Goal: Check status: Check status

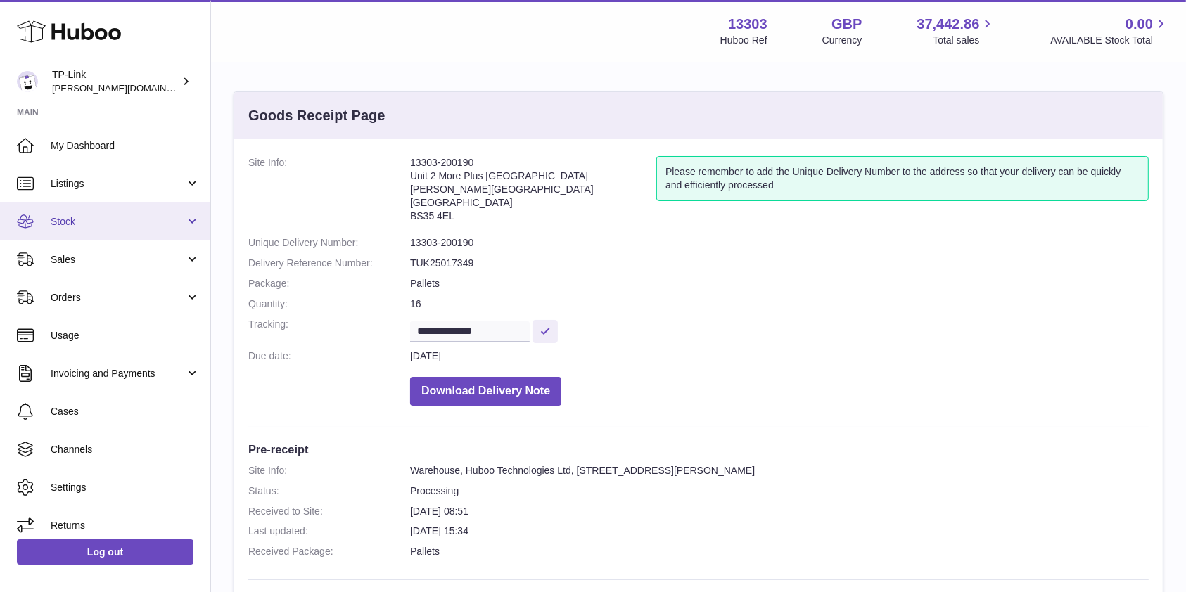
click at [90, 223] on span "Stock" at bounding box center [118, 221] width 134 height 13
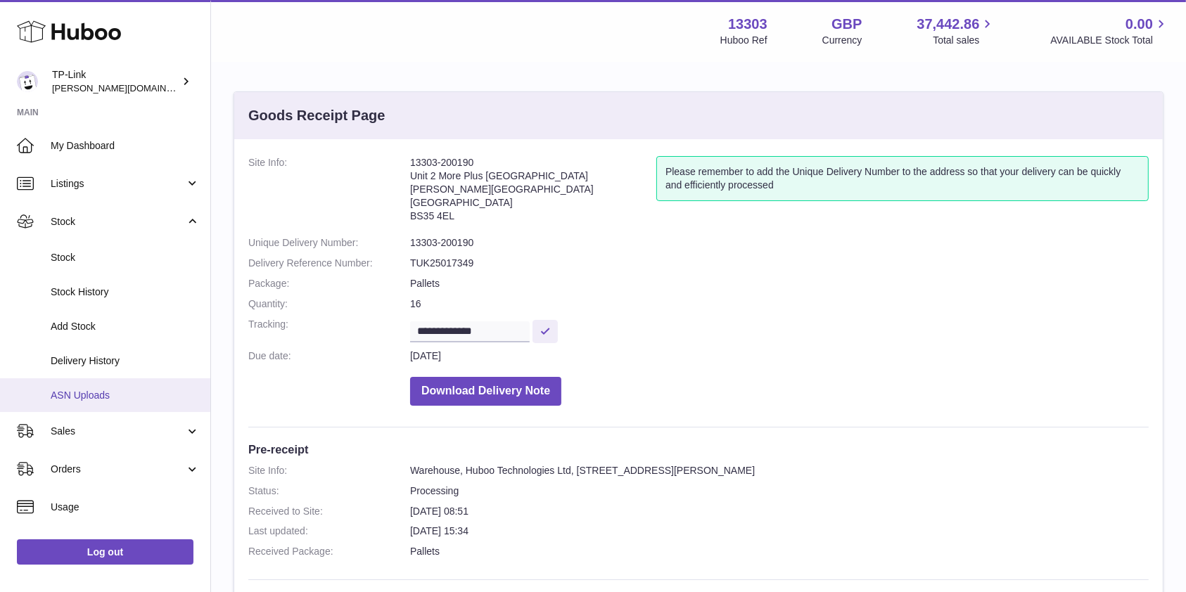
click at [101, 398] on span "ASN Uploads" at bounding box center [125, 395] width 149 height 13
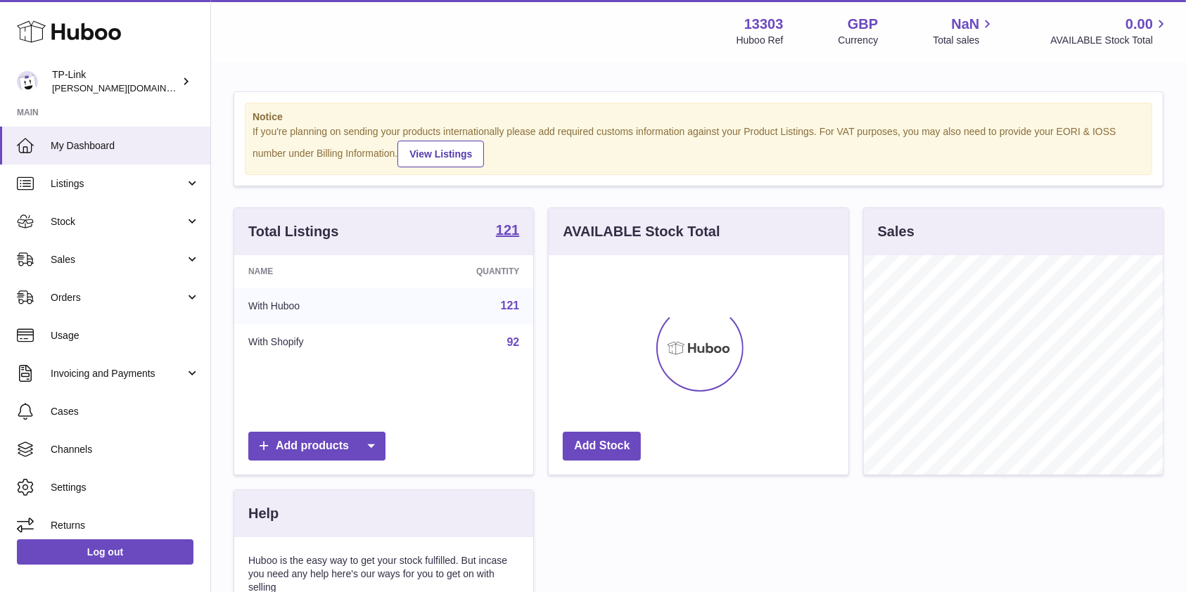
scroll to position [219, 299]
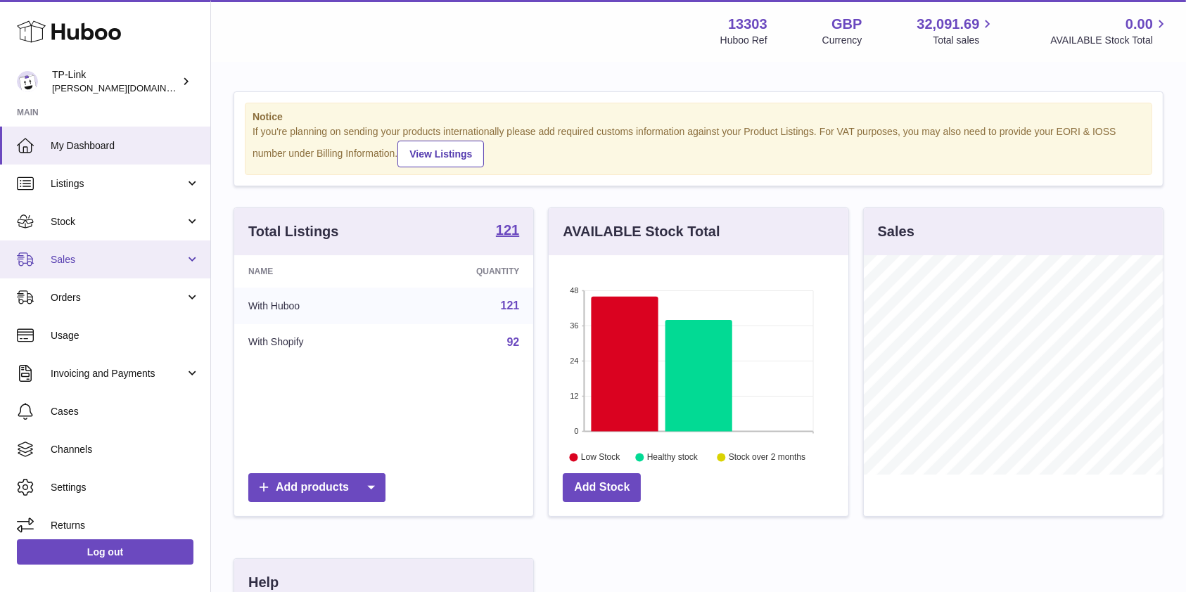
click at [100, 256] on span "Sales" at bounding box center [118, 259] width 134 height 13
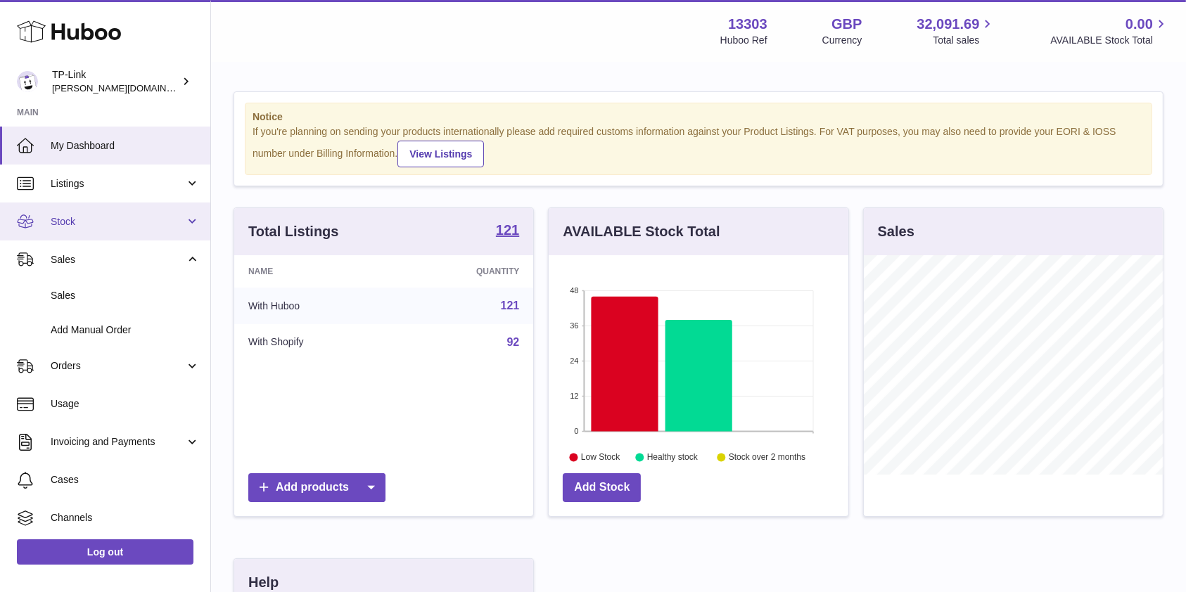
click at [104, 226] on span "Stock" at bounding box center [118, 221] width 134 height 13
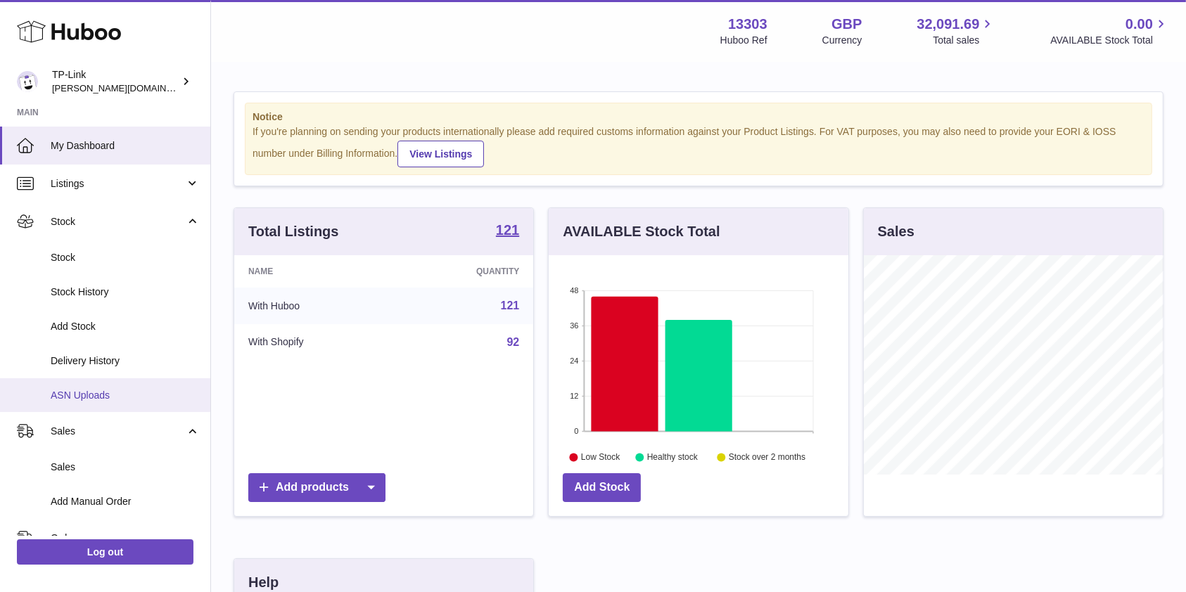
click at [98, 392] on span "ASN Uploads" at bounding box center [125, 395] width 149 height 13
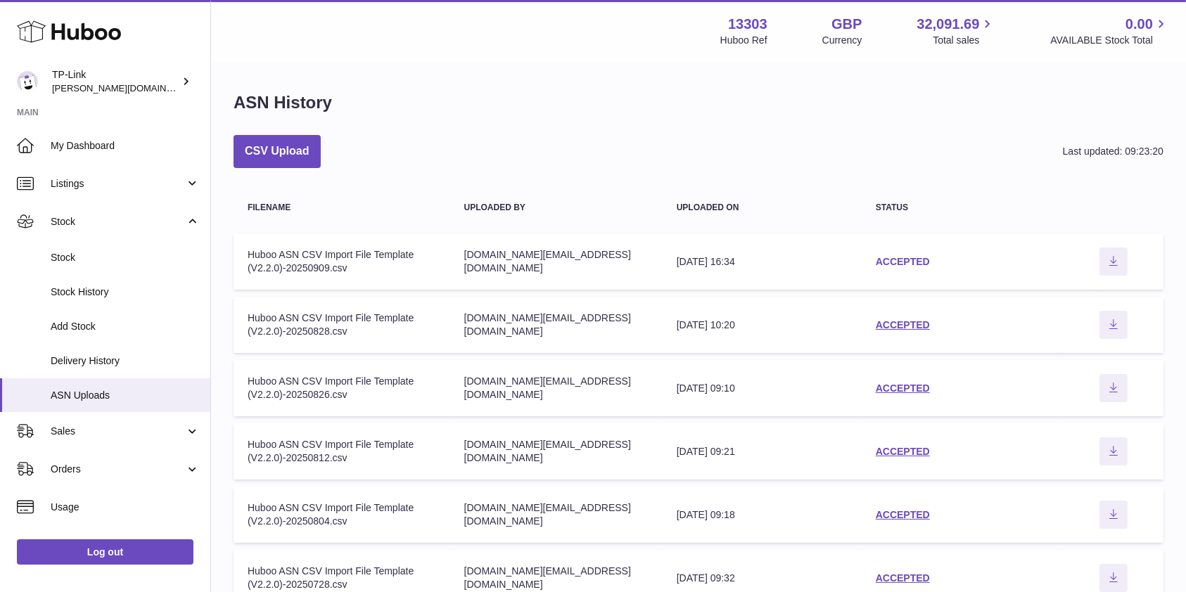
click at [902, 264] on link "ACCEPTED" at bounding box center [903, 261] width 54 height 11
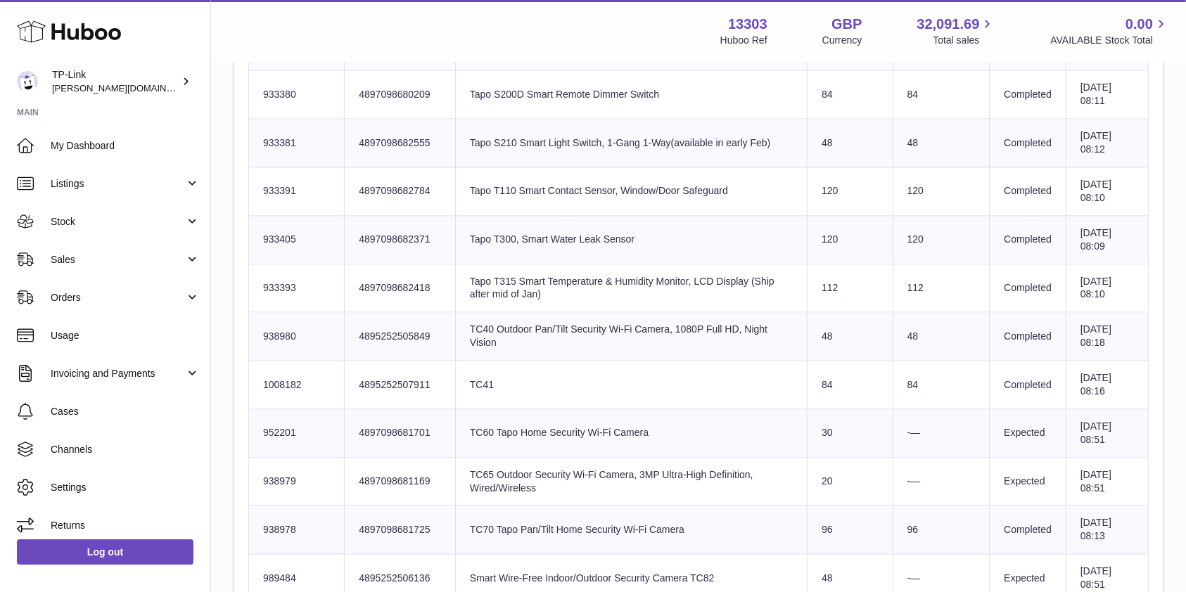
scroll to position [2701, 0]
